Goal: Find specific page/section: Find specific page/section

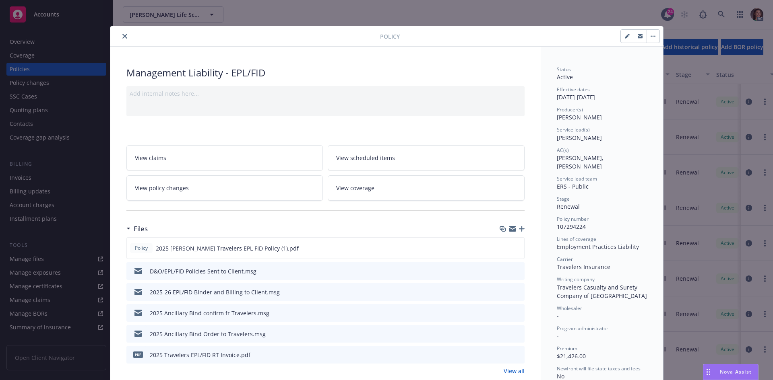
click at [120, 36] on button "close" at bounding box center [125, 36] width 10 height 10
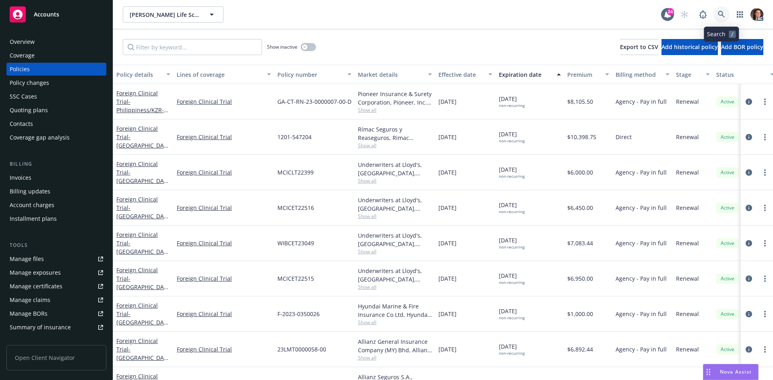
click at [724, 11] on icon at bounding box center [721, 14] width 7 height 7
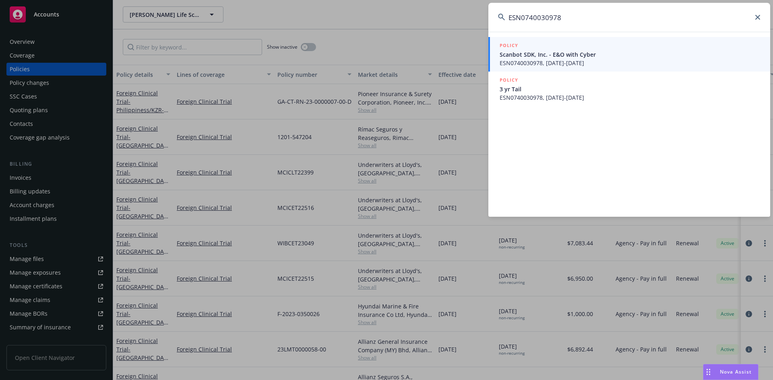
type input "ESN0740030978"
drag, startPoint x: 546, startPoint y: 56, endPoint x: 540, endPoint y: 60, distance: 7.3
click at [540, 60] on span "ESN0740030978, [DATE]-[DATE]" at bounding box center [630, 63] width 261 height 8
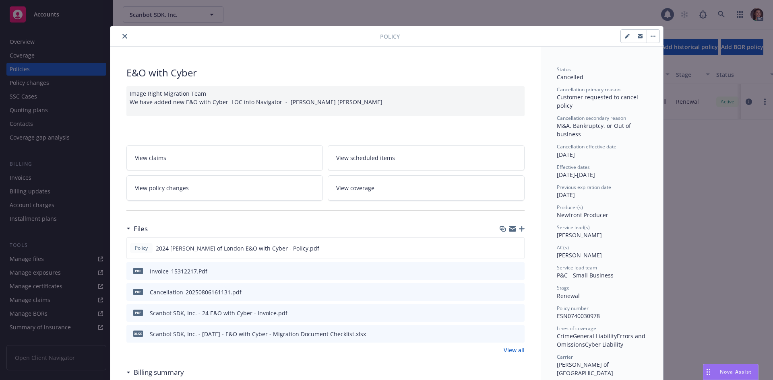
click at [127, 35] on div at bounding box center [247, 36] width 267 height 10
click at [122, 36] on icon "close" at bounding box center [124, 36] width 5 height 5
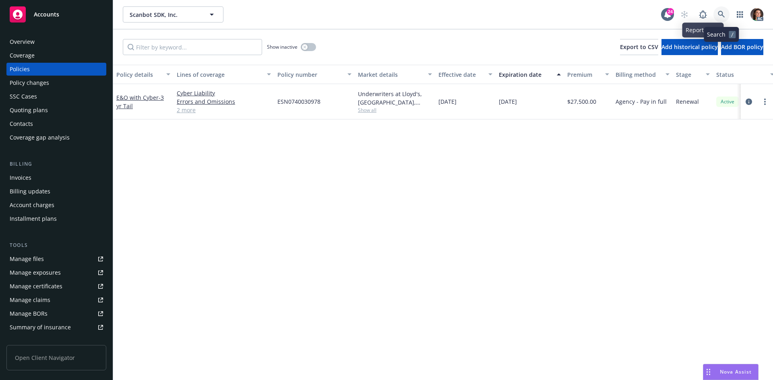
click at [718, 13] on icon at bounding box center [721, 14] width 7 height 7
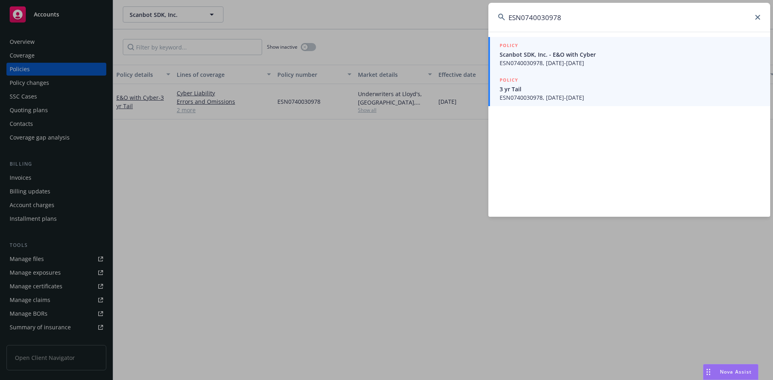
type input "ESN0740030978"
click at [531, 87] on span "3 yr Tail" at bounding box center [630, 89] width 261 height 8
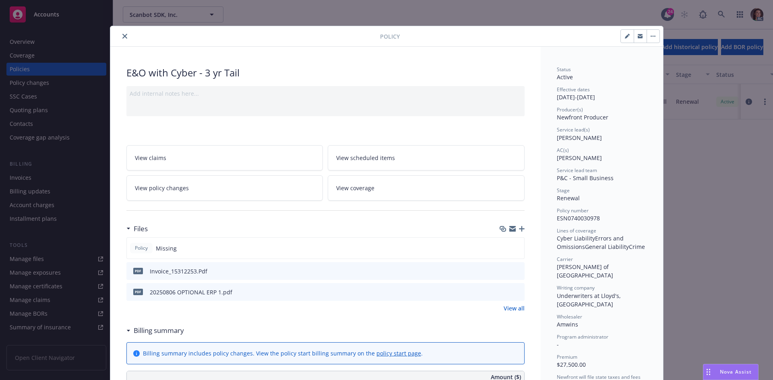
click at [516, 267] on button at bounding box center [517, 271] width 7 height 8
click at [515, 269] on icon "preview file" at bounding box center [516, 271] width 7 height 6
click at [510, 291] on div at bounding box center [511, 292] width 20 height 8
click at [515, 291] on icon "preview file" at bounding box center [516, 292] width 7 height 6
click at [121, 32] on button "close" at bounding box center [125, 36] width 10 height 10
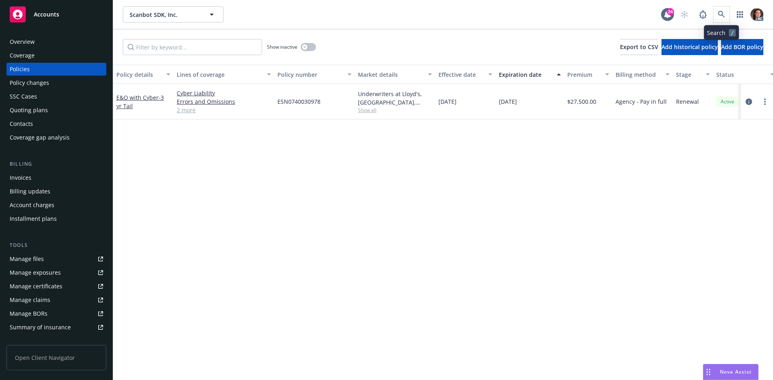
click at [714, 9] on span at bounding box center [721, 14] width 16 height 16
click at [721, 12] on icon at bounding box center [721, 14] width 7 height 7
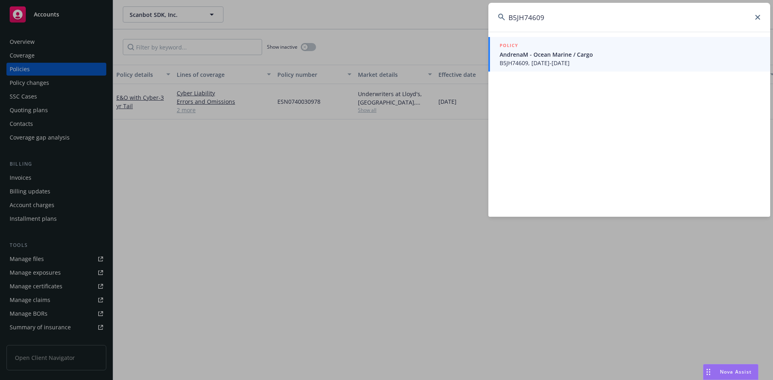
type input "B5JH74609"
drag, startPoint x: 537, startPoint y: 52, endPoint x: 539, endPoint y: 57, distance: 5.6
click at [539, 57] on span "AndrenaM - Ocean Marine / Cargo" at bounding box center [630, 54] width 261 height 8
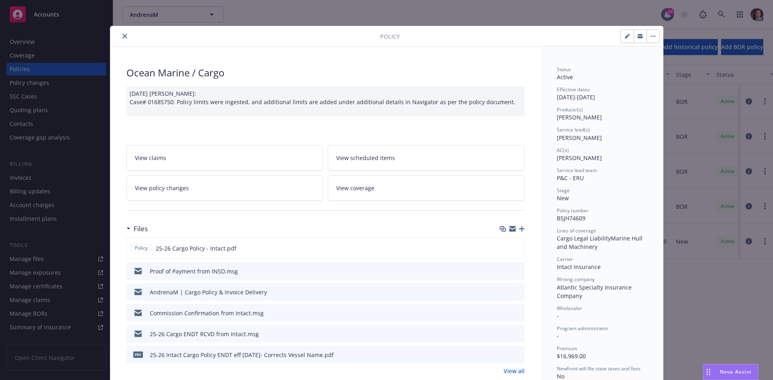
click at [512, 369] on link "View all" at bounding box center [514, 371] width 21 height 8
